Goal: Navigation & Orientation: Find specific page/section

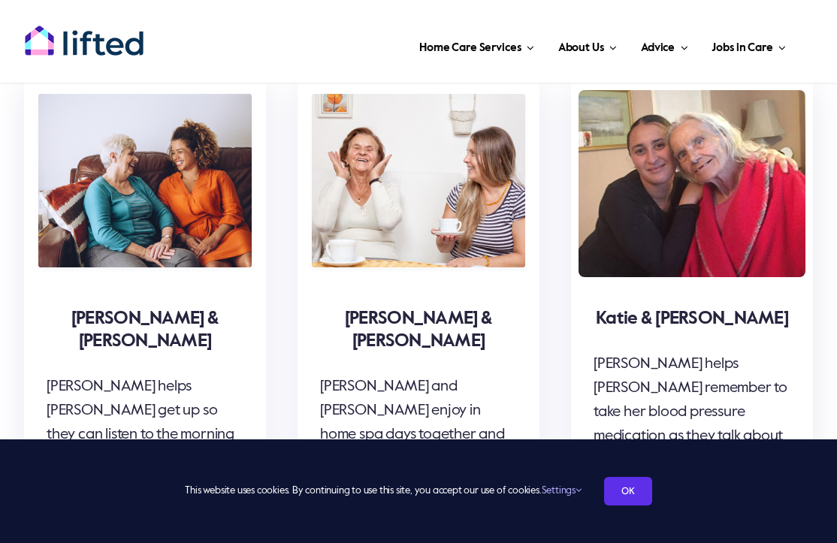
scroll to position [4903, 0]
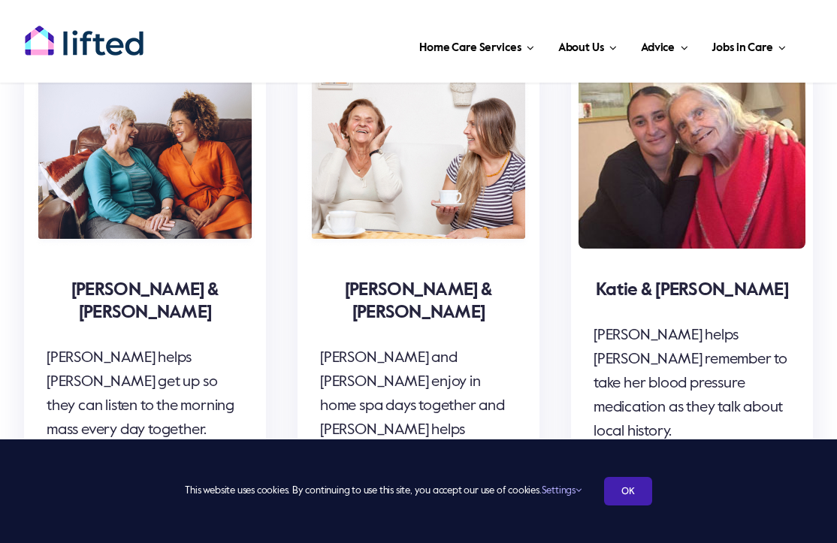
click at [632, 493] on link "OK" at bounding box center [628, 491] width 48 height 29
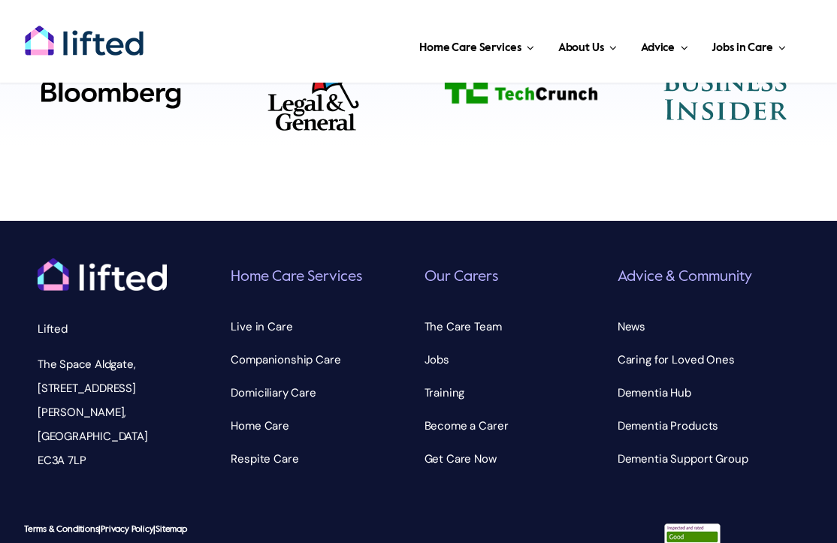
scroll to position [5530, 0]
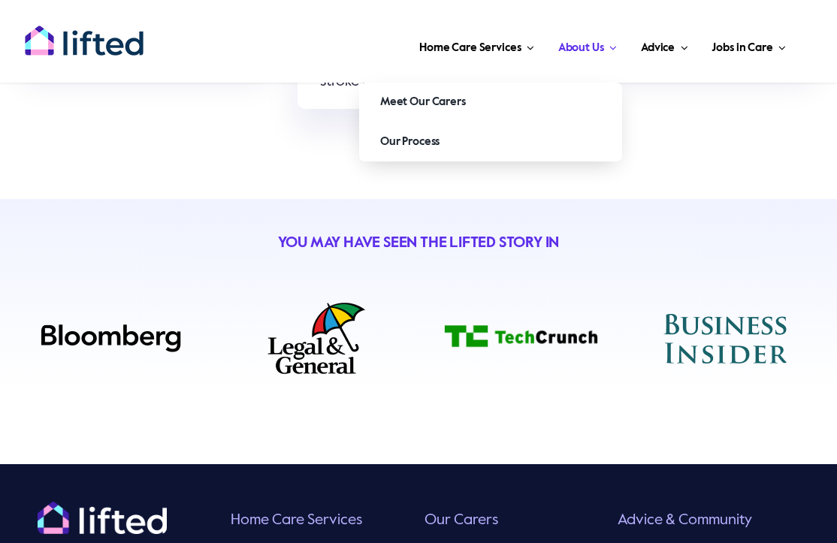
scroll to position [5337, 0]
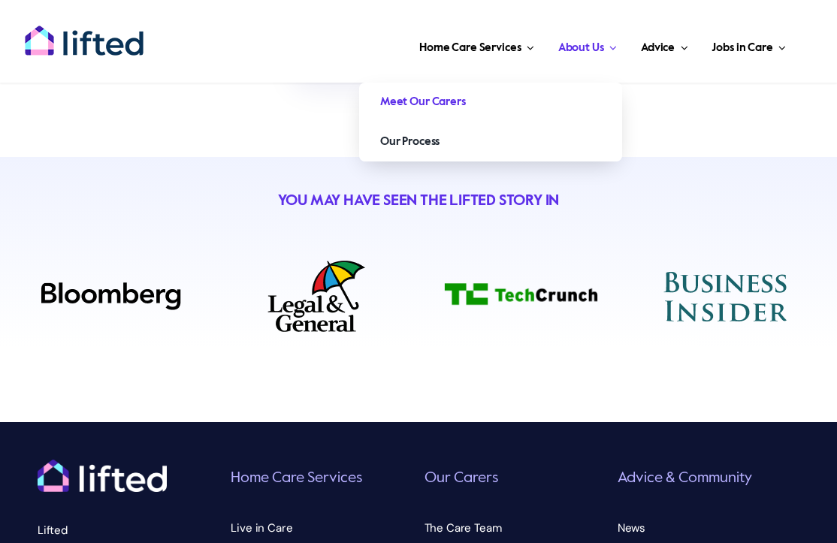
click at [439, 99] on span "Meet Our Carers" at bounding box center [423, 102] width 86 height 24
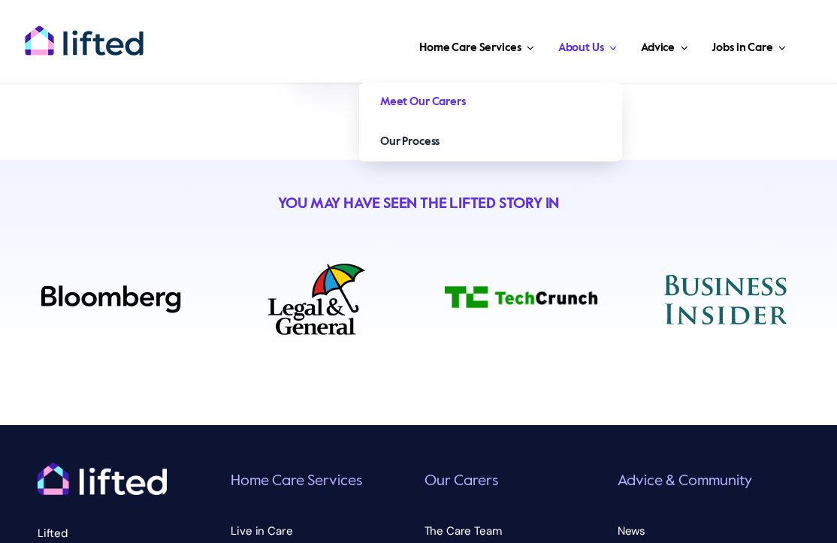
scroll to position [5324, 0]
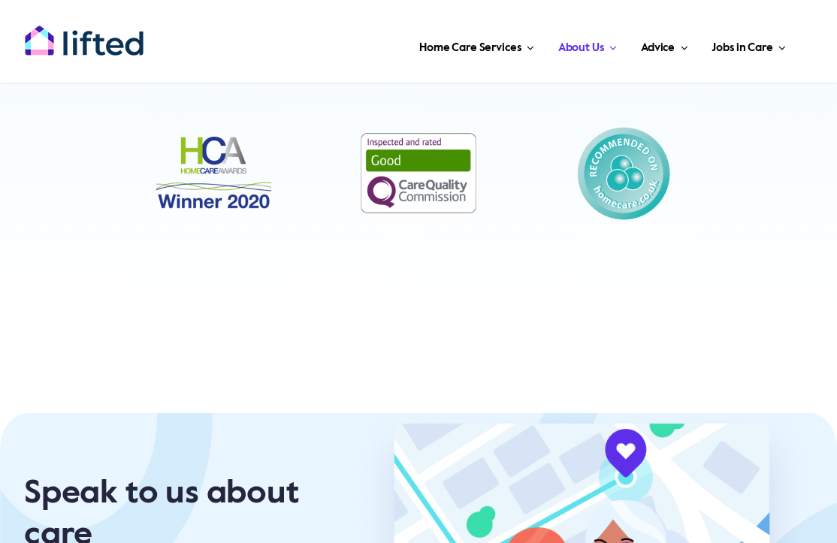
scroll to position [5195, 0]
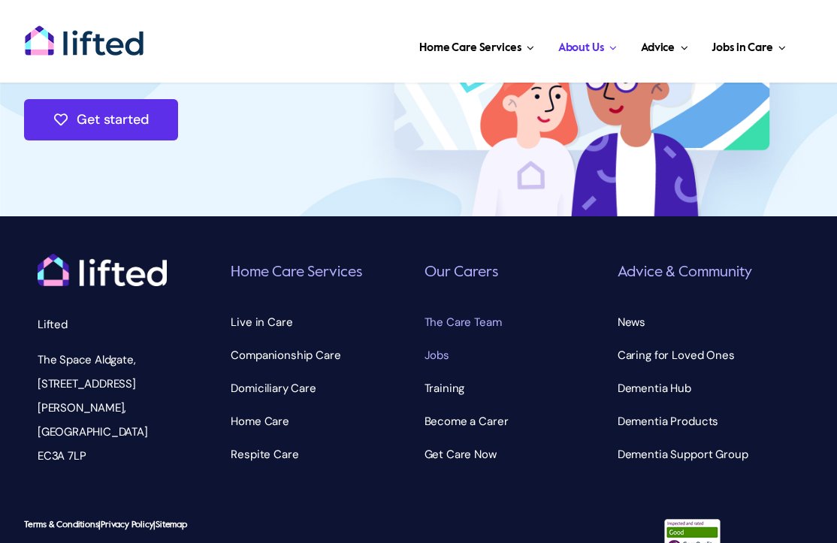
click at [437, 343] on span "Jobs" at bounding box center [436, 355] width 25 height 24
